Goal: Task Accomplishment & Management: Manage account settings

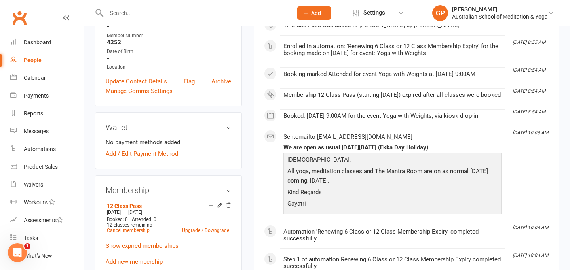
click at [110, 14] on input "text" at bounding box center [195, 13] width 183 height 11
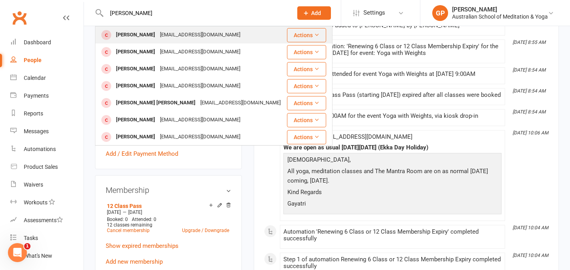
type input "[PERSON_NAME]"
click at [209, 36] on div "[EMAIL_ADDRESS][DOMAIN_NAME]" at bounding box center [200, 34] width 85 height 11
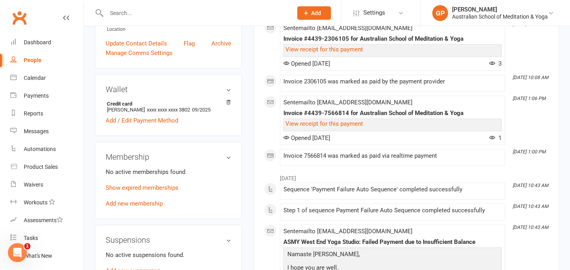
scroll to position [191, 0]
click at [144, 204] on link "Add new membership" at bounding box center [134, 203] width 57 height 7
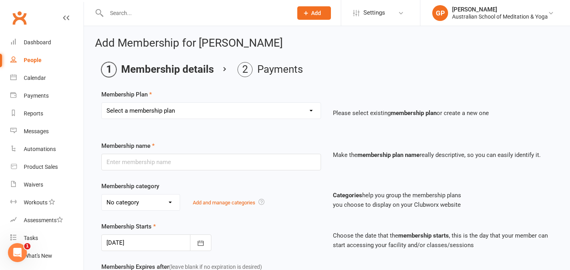
click at [204, 110] on select "Select a membership plan Create new Membership Plan Intro: Unlimited 1 Month Me…" at bounding box center [211, 111] width 219 height 16
select select "11"
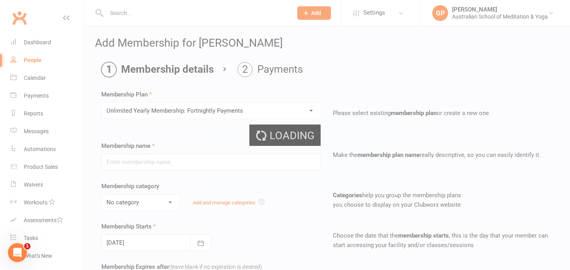
type input "Unlimited Yearly Membership: Fortnightly Payments"
select select "5"
type input "1"
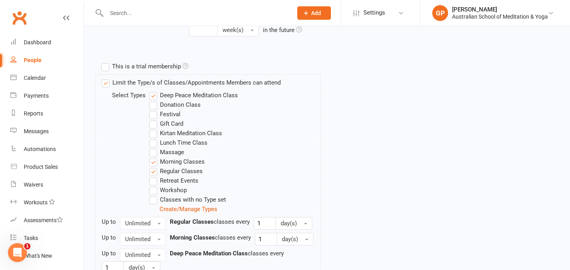
scroll to position [430, 0]
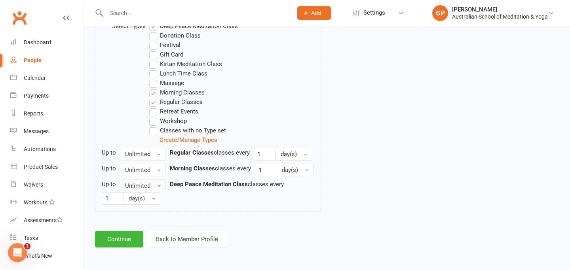
click at [155, 189] on button "Unlimited" at bounding box center [143, 186] width 46 height 13
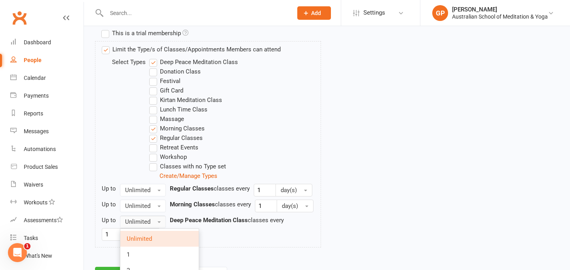
scroll to position [432, 0]
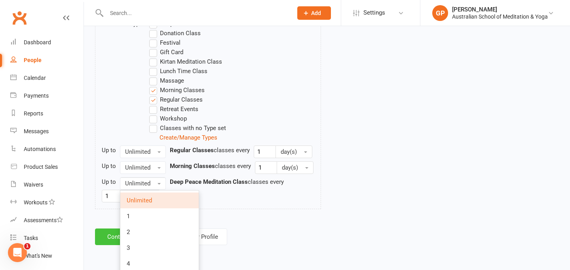
click at [110, 235] on button "Continue" at bounding box center [119, 237] width 48 height 17
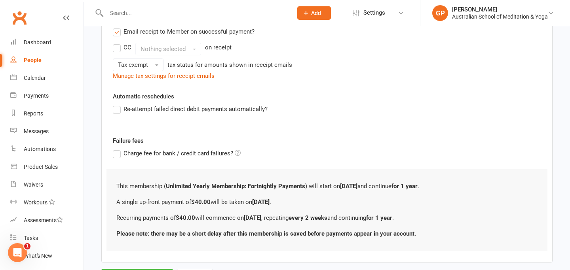
scroll to position [289, 0]
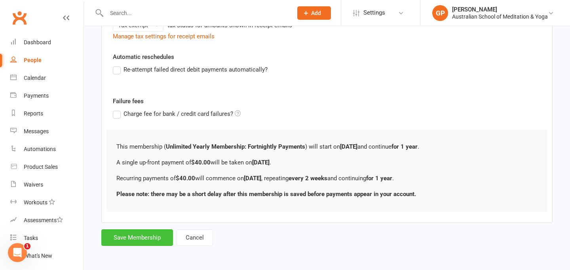
click at [143, 242] on button "Save Membership" at bounding box center [137, 238] width 72 height 17
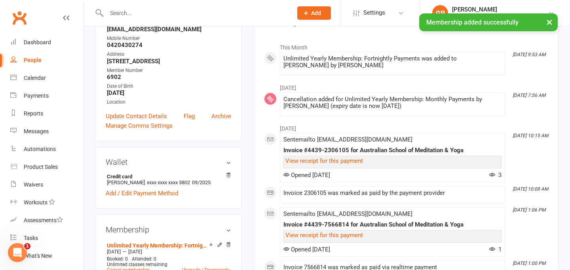
scroll to position [156, 0]
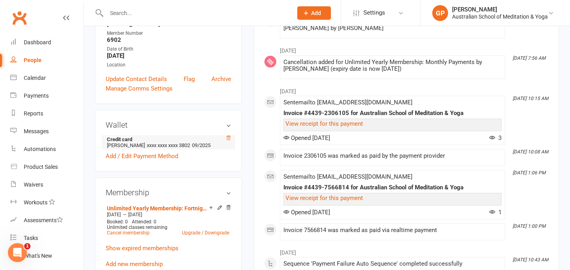
click at [229, 137] on icon at bounding box center [229, 138] width 6 height 6
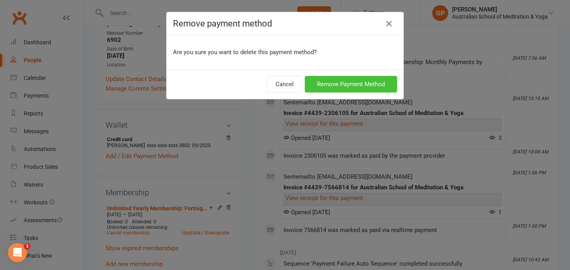
click at [329, 90] on button "Remove Payment Method" at bounding box center [351, 84] width 92 height 17
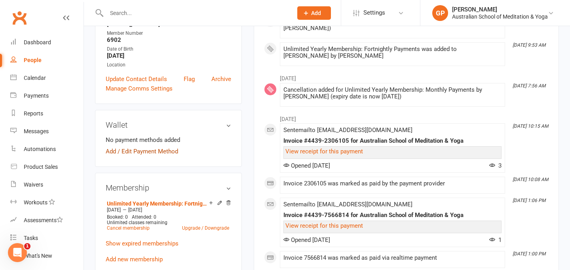
click at [156, 151] on link "Add / Edit Payment Method" at bounding box center [142, 152] width 72 height 10
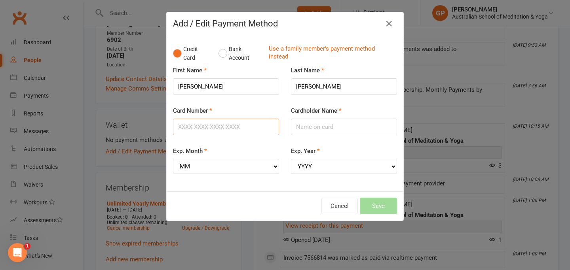
click at [201, 124] on input "Card Number" at bounding box center [226, 127] width 106 height 17
type input "[CREDIT_CARD_NUMBER]"
click at [320, 130] on input "Cardholder Name" at bounding box center [344, 127] width 106 height 17
type input "[PERSON_NAME]"
click at [205, 166] on select "MM 01 02 03 04 05 06 07 08 09 10 11 12" at bounding box center [226, 166] width 106 height 15
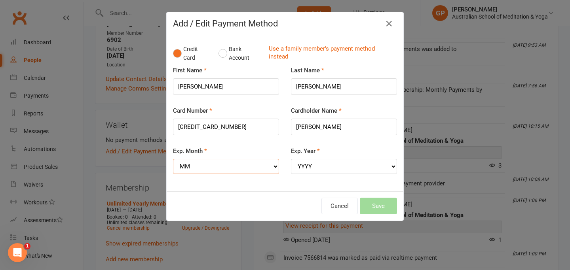
select select "06"
click at [390, 166] on select "YYYY 2025 2026 2027 2028 2029 2030 2031 2032 2033 2034" at bounding box center [344, 166] width 106 height 15
select select "2028"
click at [385, 208] on button "Save" at bounding box center [378, 206] width 37 height 17
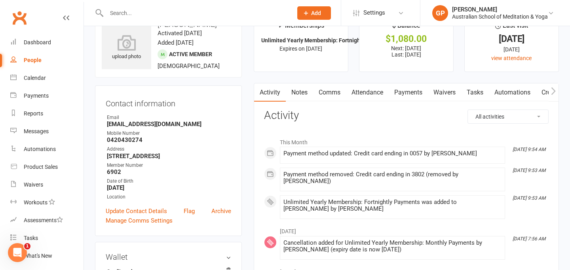
scroll to position [23, 0]
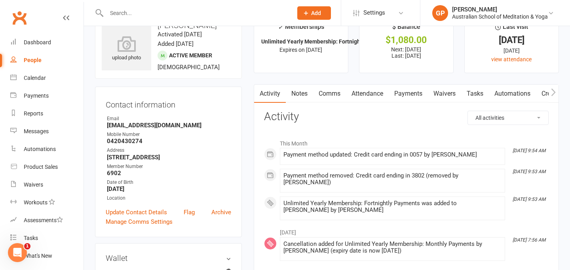
click at [124, 13] on input "text" at bounding box center [195, 13] width 183 height 11
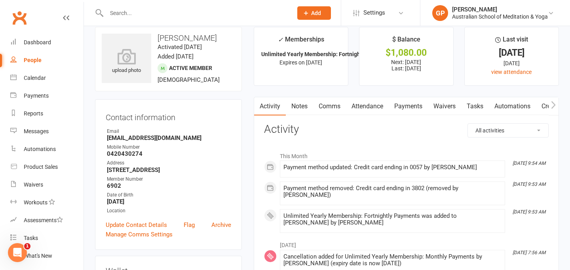
scroll to position [0, 0]
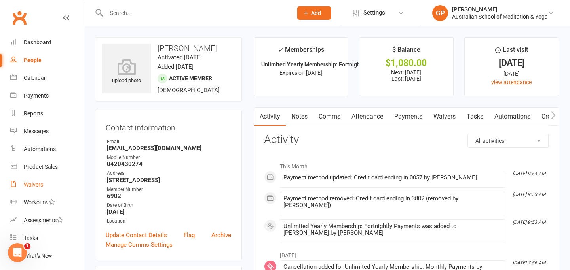
click at [39, 187] on div "Waivers" at bounding box center [33, 185] width 19 height 6
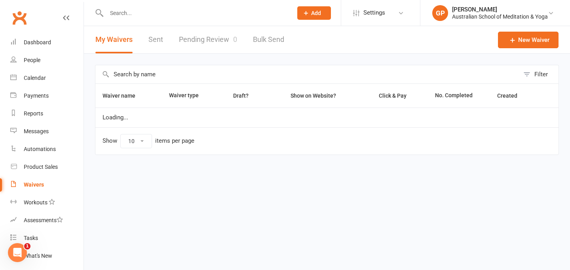
select select "50"
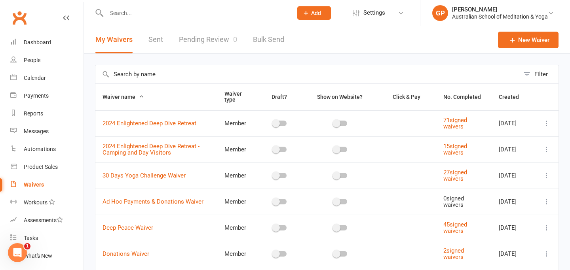
click at [213, 42] on link "Pending Review 0" at bounding box center [208, 39] width 58 height 27
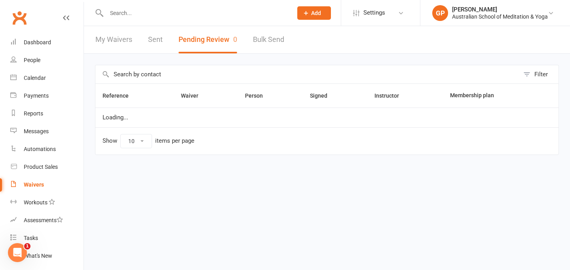
select select "100"
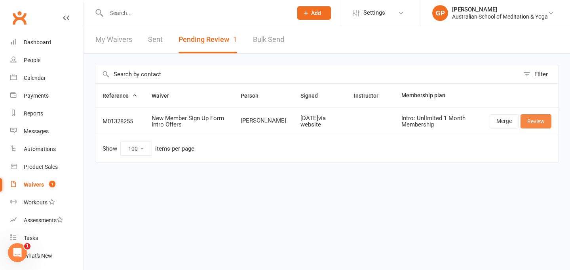
click at [531, 120] on link "Review" at bounding box center [536, 121] width 31 height 14
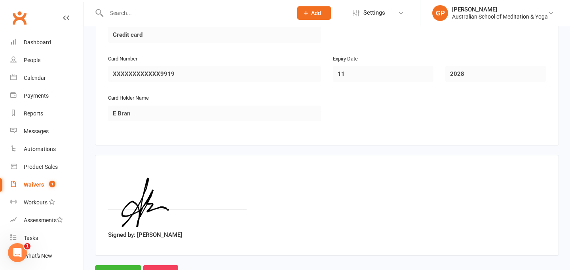
scroll to position [1643, 0]
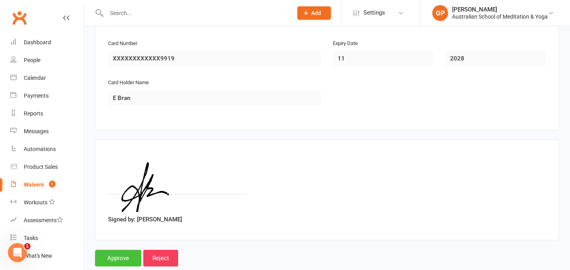
click at [121, 250] on input "Approve" at bounding box center [118, 258] width 46 height 17
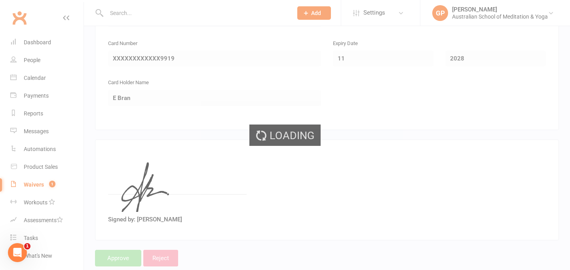
select select "100"
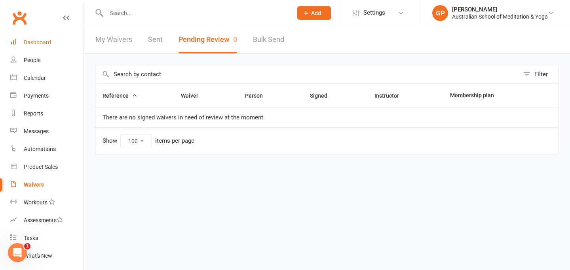
click at [50, 41] on div "Dashboard" at bounding box center [37, 42] width 27 height 6
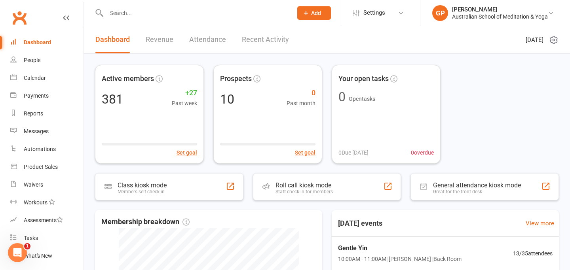
click at [270, 34] on link "Recent Activity" at bounding box center [265, 39] width 47 height 27
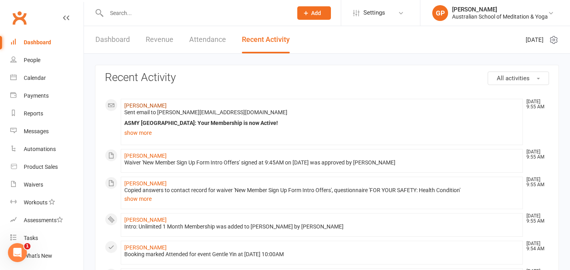
click at [151, 105] on link "[PERSON_NAME]" at bounding box center [145, 106] width 42 height 6
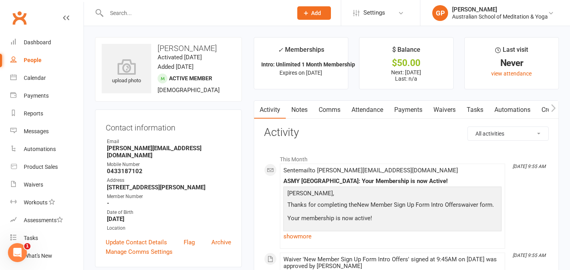
scroll to position [44, 0]
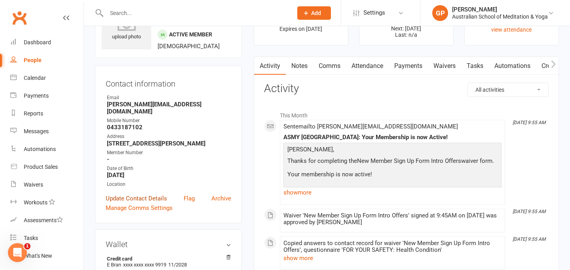
click at [143, 194] on link "Update Contact Details" at bounding box center [136, 199] width 61 height 10
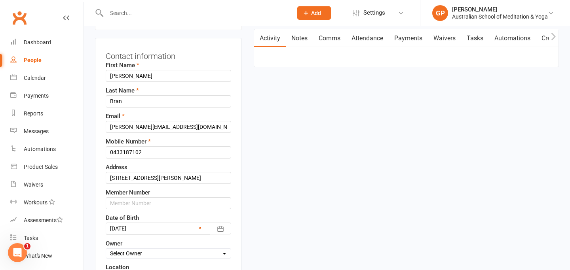
scroll to position [75, 0]
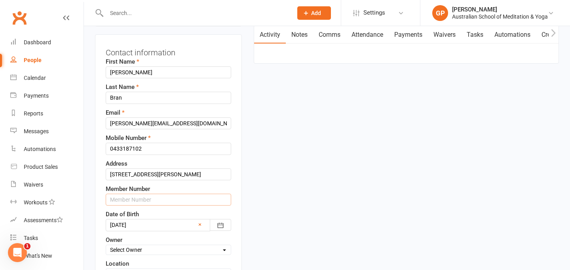
click at [116, 202] on input "text" at bounding box center [169, 200] width 126 height 12
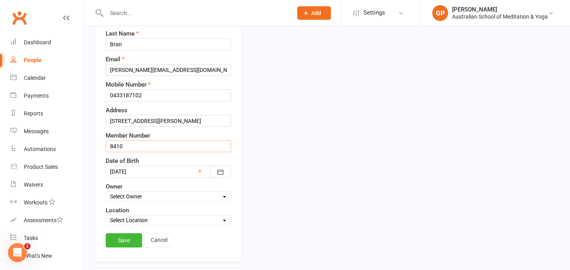
scroll to position [165, 0]
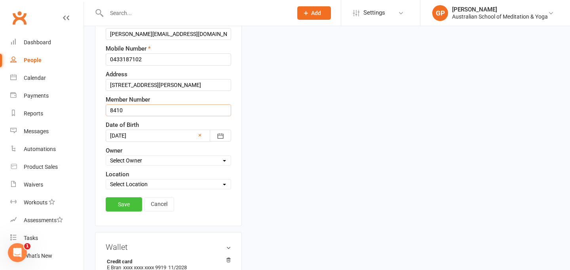
type input "8410"
click at [118, 210] on link "Save" at bounding box center [124, 205] width 36 height 14
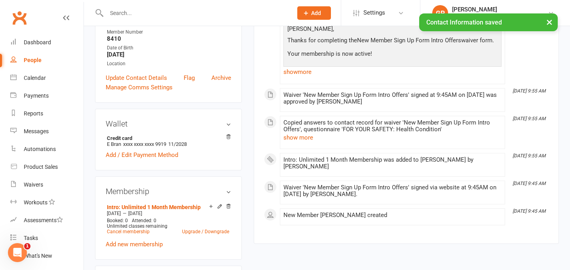
click at [118, 211] on div "[DATE] — [DATE]" at bounding box center [168, 214] width 126 height 6
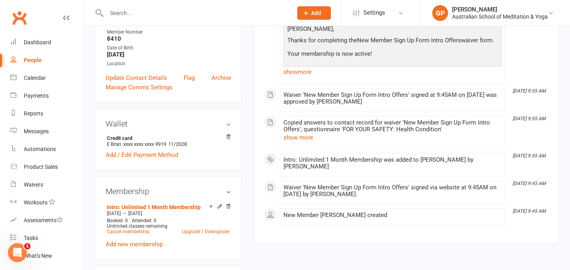
click at [114, 14] on input "text" at bounding box center [195, 13] width 183 height 11
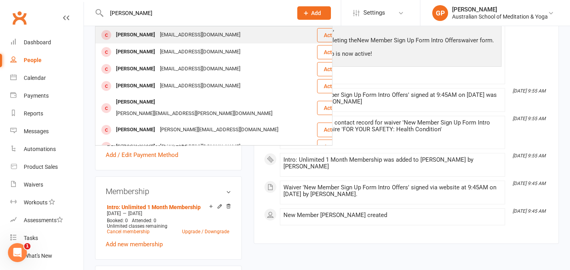
type input "[PERSON_NAME]"
click at [130, 36] on div "[PERSON_NAME]" at bounding box center [136, 34] width 44 height 11
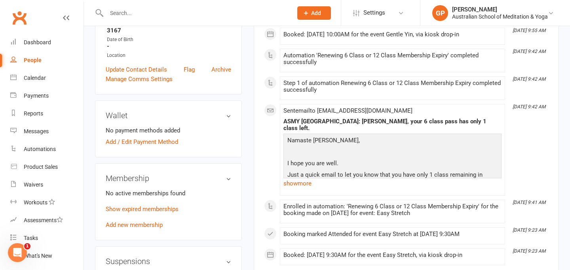
scroll to position [170, 0]
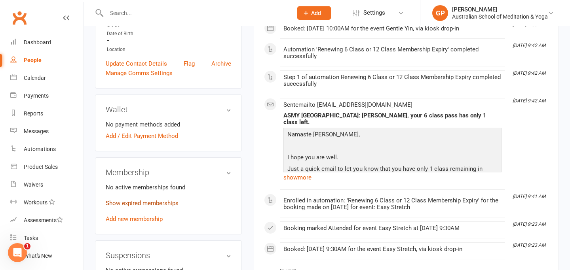
click at [158, 203] on link "Show expired memberships" at bounding box center [142, 203] width 73 height 7
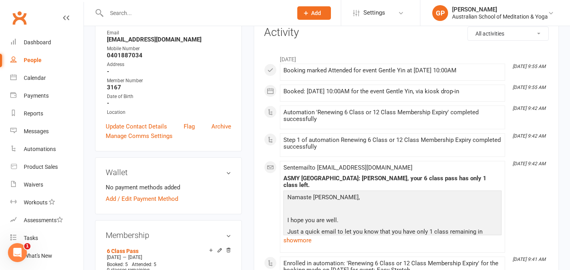
scroll to position [0, 0]
